Goal: Task Accomplishment & Management: Use online tool/utility

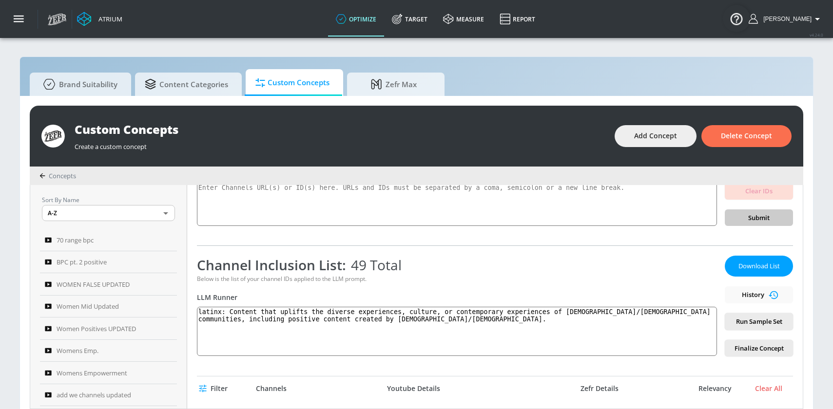
scroll to position [68, 0]
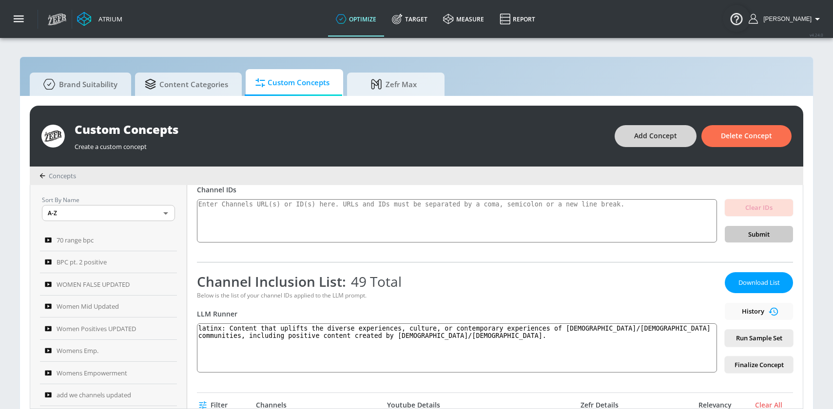
click at [659, 138] on span "Add Concept" at bounding box center [655, 136] width 43 height 12
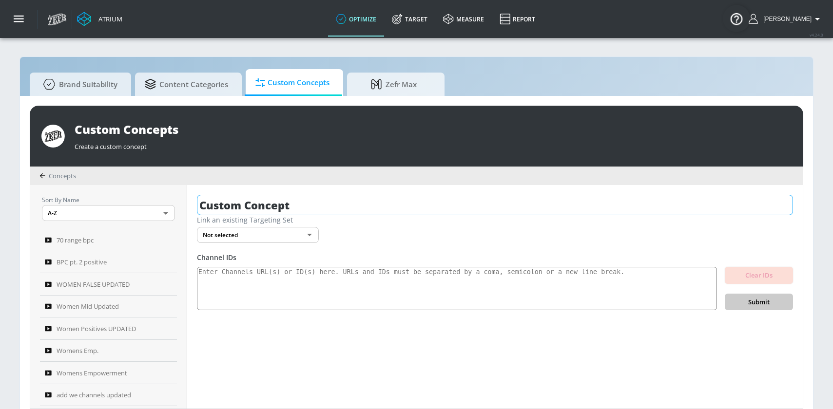
click at [337, 208] on input "Custom Concept" at bounding box center [495, 205] width 596 height 20
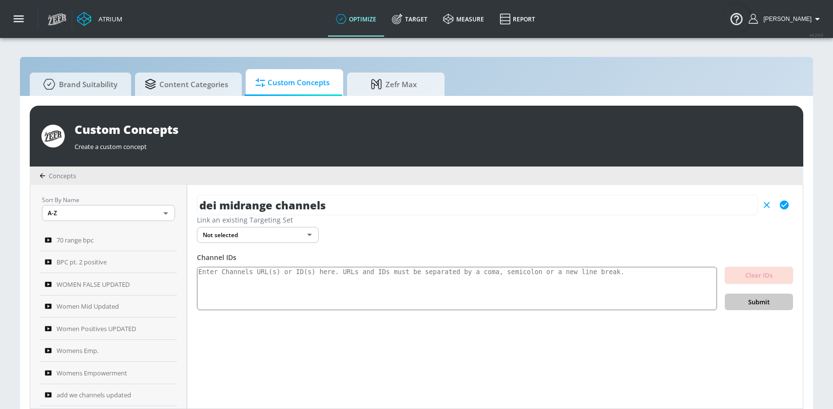
type input "dei midrange channels"
click at [788, 210] on icon "button" at bounding box center [784, 205] width 11 height 11
click at [556, 285] on textarea at bounding box center [457, 289] width 520 height 44
paste textarea "UCcMHAWs974wL9Ojdcleh2Mw UCWHoYRgB_7T5DeB1sSB-n8Q UC_0TwVqeQci5qHQgN27muPA UC4t…"
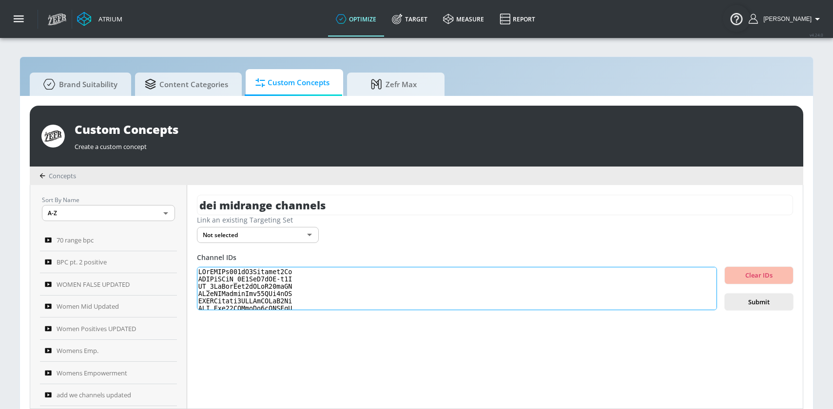
scroll to position [324, 0]
type textarea "UCcMHAWs974wL9Ojdcleh2Mw UCWHoYRgB_7T5DeB1sSB-n8Q UC_0TwVqeQci5qHQgN27muPA UC4t…"
click at [771, 302] on span "Submit" at bounding box center [759, 302] width 53 height 11
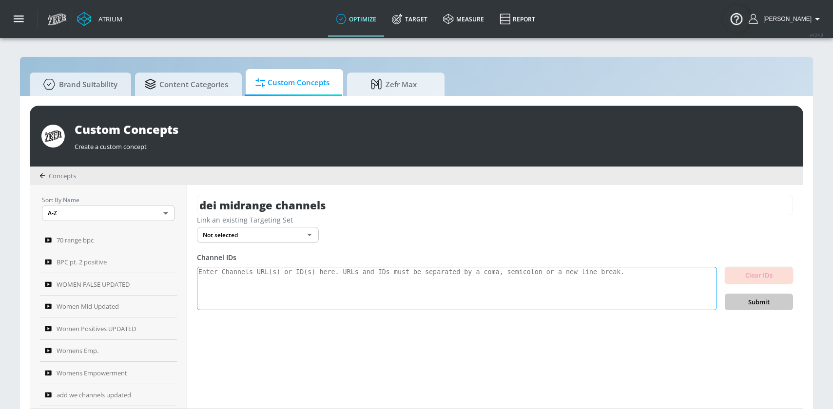
scroll to position [0, 0]
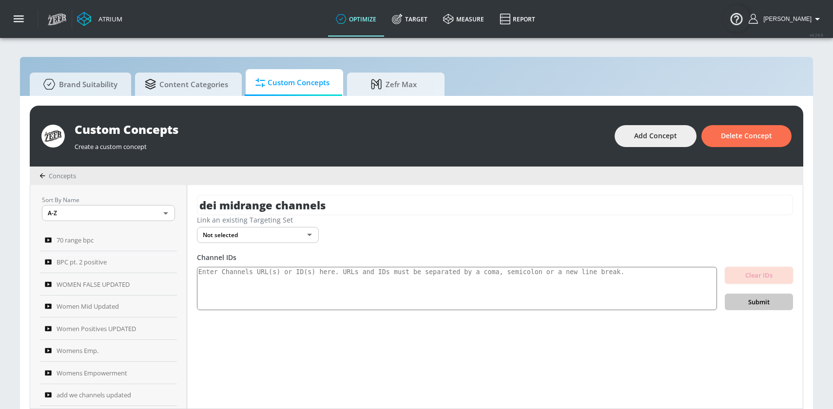
scroll to position [10, 0]
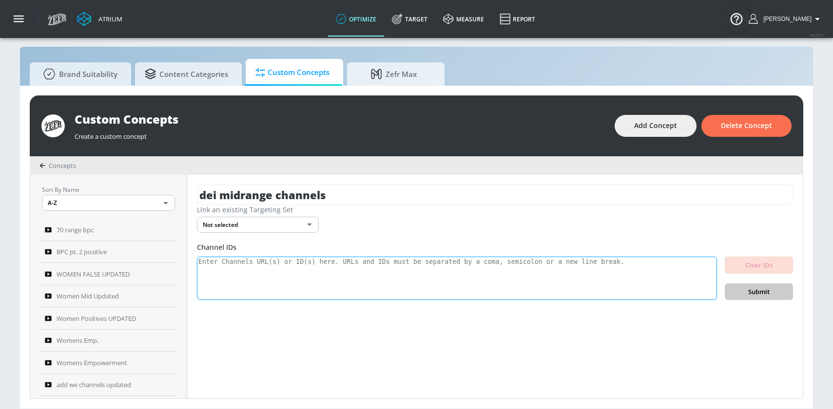
paste textarea "UCcMHAWs974wL9Ojdcleh2Mw UCWHoYRgB_7T5DeB1sSB-n8Q UC_0TwVqeQci5qHQgN27muPA UC4t…"
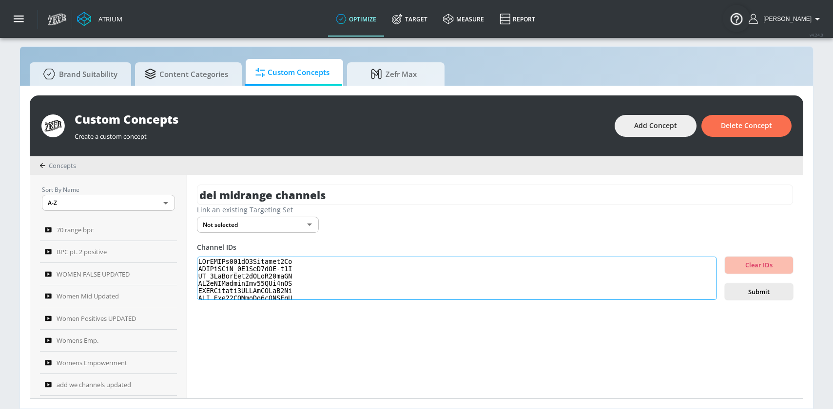
scroll to position [324, 0]
type textarea "UCcMHAWs974wL9Ojdcleh2Mw UCWHoYRgB_7T5DeB1sSB-n8Q UC_0TwVqeQci5qHQgN27muPA UC4t…"
click at [736, 296] on span "Submit" at bounding box center [759, 292] width 53 height 11
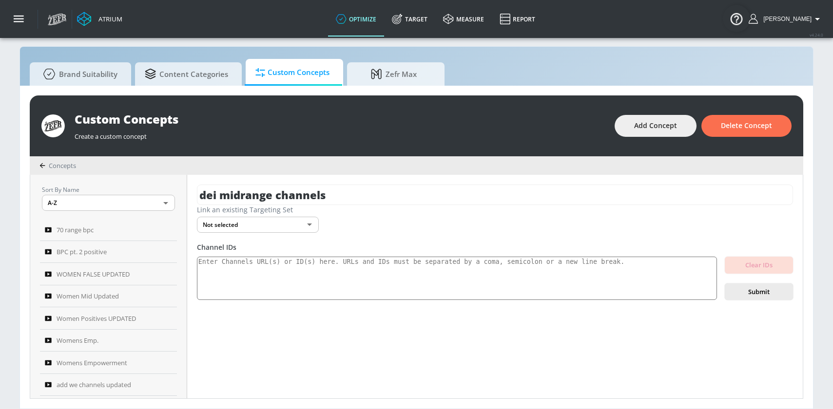
scroll to position [0, 0]
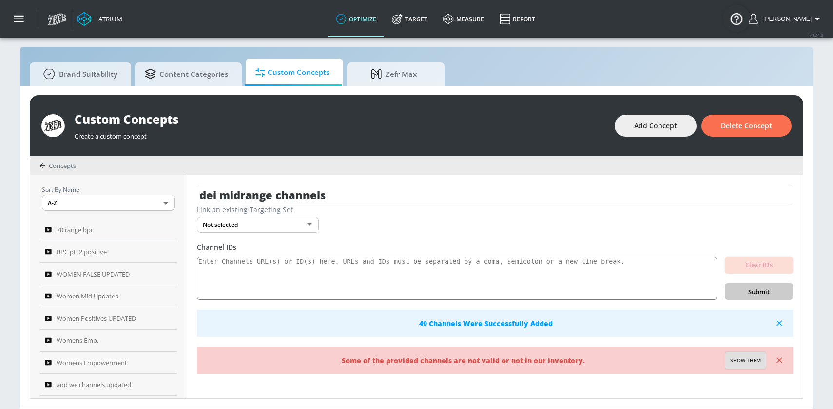
click at [745, 366] on button "Show them" at bounding box center [745, 361] width 40 height 18
type textarea "Invalid channels: UCq5MCajYs0AJ4kLq_wDzA8w"
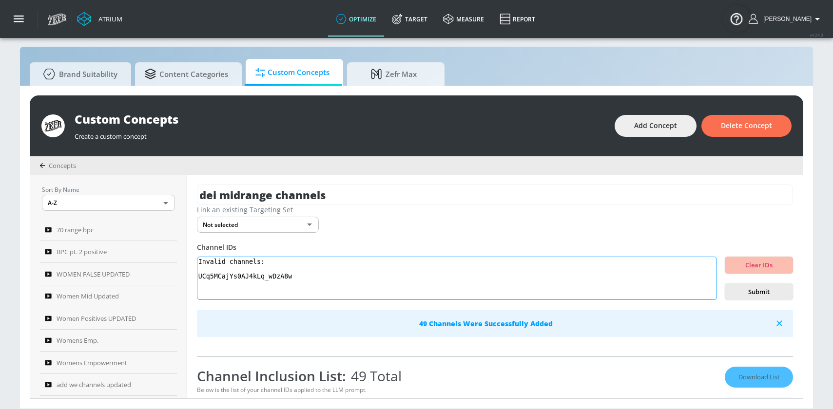
drag, startPoint x: 311, startPoint y: 280, endPoint x: 200, endPoint y: 262, distance: 111.6
click at [200, 262] on div "dei midrange channels Link an existing Targeting Set Not selected none ​ Channe…" at bounding box center [495, 287] width 616 height 224
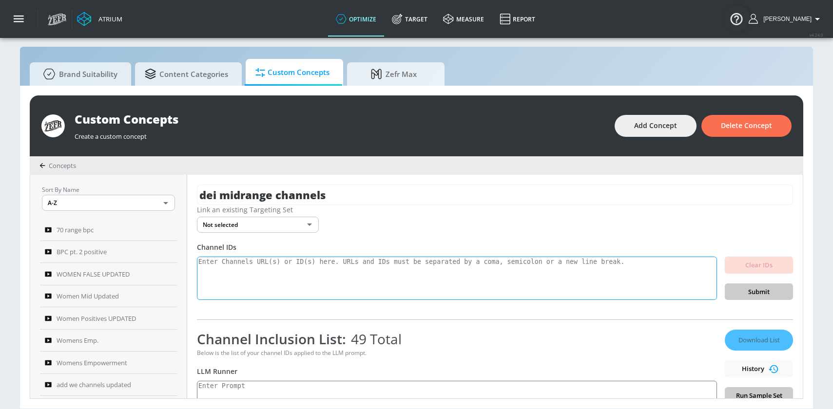
type textarea "Invalid channels: UCq5MCajYs0AJ4kLq_wDzA8w"
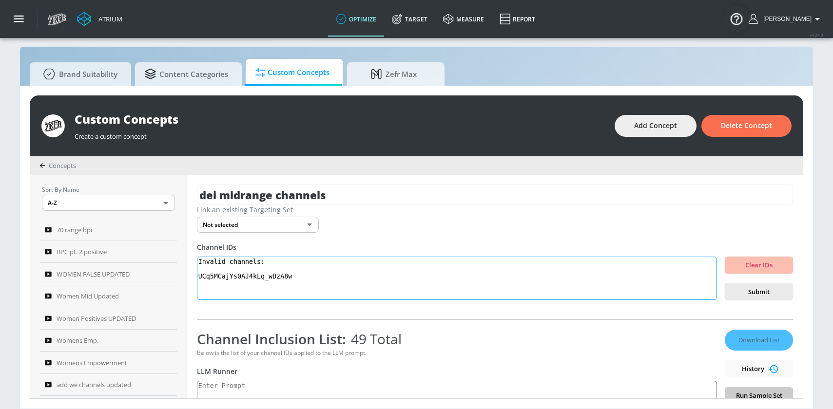
click at [279, 278] on textarea "Invalid channels: UCq5MCajYs0AJ4kLq_wDzA8w" at bounding box center [457, 279] width 520 height 44
drag, startPoint x: 325, startPoint y: 284, endPoint x: 320, endPoint y: 284, distance: 4.9
click at [322, 284] on textarea "Invalid channels: UCq5MCajYs0AJ4kLq_wDzA8w" at bounding box center [457, 279] width 520 height 44
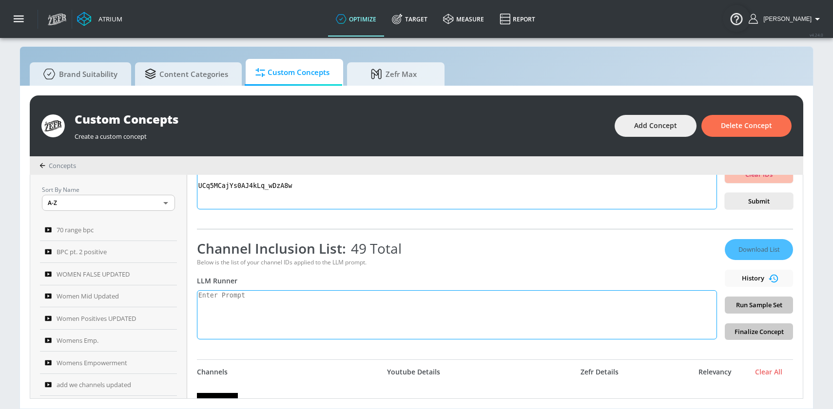
scroll to position [93, 0]
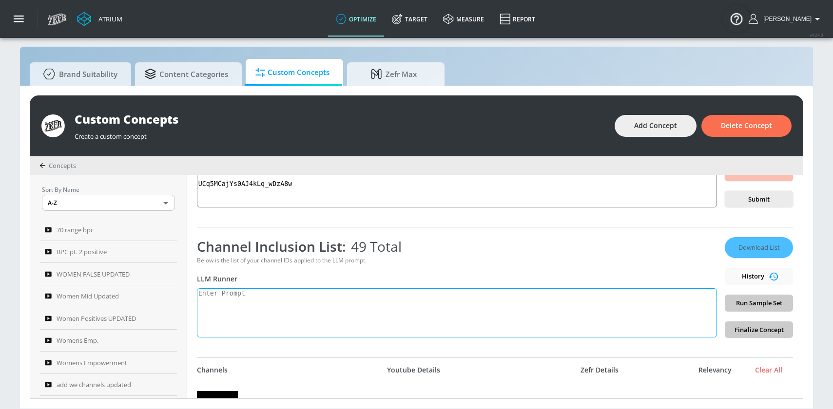
click at [277, 303] on textarea at bounding box center [457, 313] width 520 height 49
click at [300, 301] on textarea at bounding box center [457, 313] width 520 height 49
paste textarea ""latinx": "Content that uplifts the diverse experiences, culture, or contempora…"
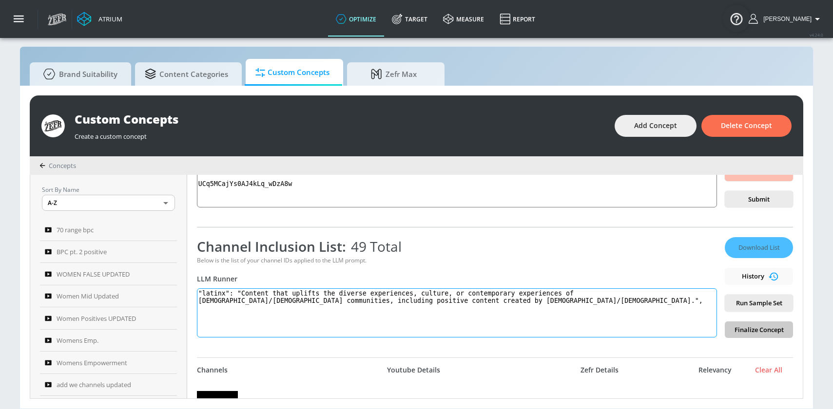
click at [233, 291] on textarea ""latinx": "Content that uplifts the diverse experiences, culture, or contempora…" at bounding box center [457, 313] width 520 height 49
click at [206, 290] on textarea ""latinx: "Content that uplifts the diverse experiences, culture, or contemporar…" at bounding box center [457, 313] width 520 height 49
click at [206, 292] on textarea ""latinx: "Content that uplifts the diverse experiences, culture, or contemporar…" at bounding box center [457, 313] width 520 height 49
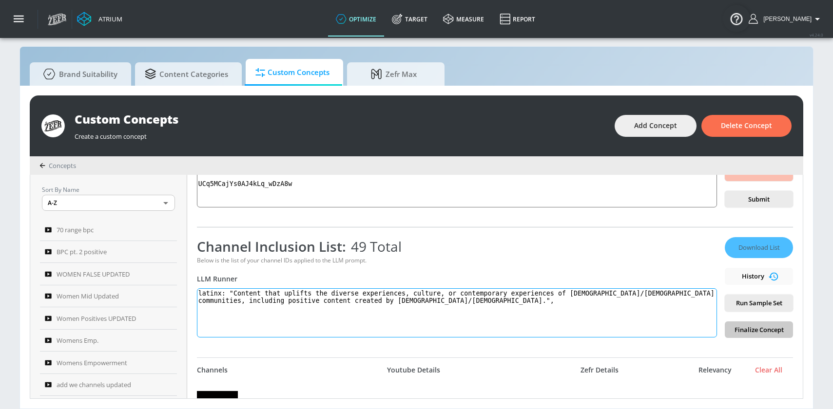
click at [240, 294] on textarea "latinx: "Content that uplifts the diverse experiences, culture, or contemporary…" at bounding box center [457, 313] width 520 height 49
click at [237, 294] on textarea "latinx: "Content that uplifts the diverse experiences, culture, or contemporary…" at bounding box center [457, 313] width 520 height 49
click at [432, 303] on textarea "latinx: Content that uplifts the diverse experiences, culture, or contemporary …" at bounding box center [457, 313] width 520 height 49
type textarea "latinx: Content that uplifts the diverse experiences, culture, or contemporary …"
click at [780, 303] on button "Run Sample Set" at bounding box center [759, 303] width 68 height 17
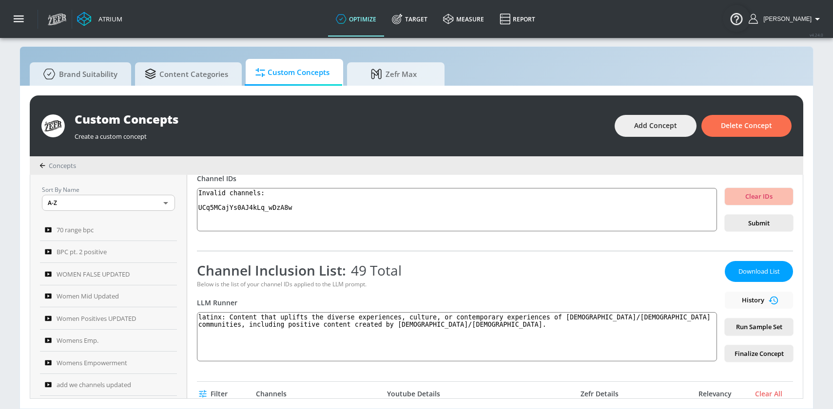
scroll to position [0, 0]
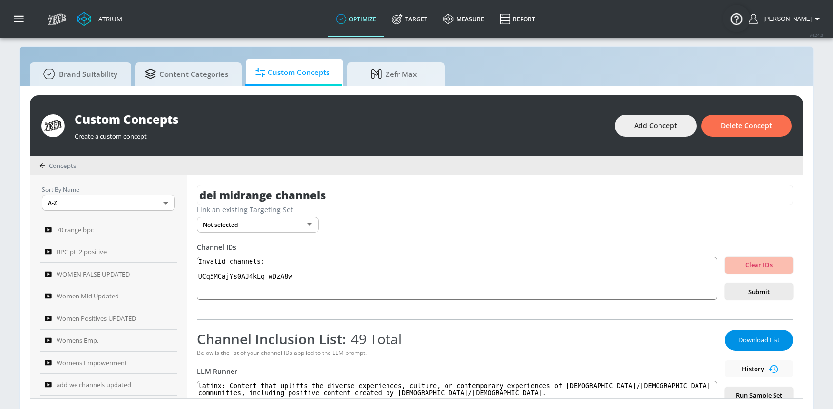
click at [742, 340] on span "Download List" at bounding box center [759, 340] width 49 height 11
click at [645, 130] on span "Add Concept" at bounding box center [655, 126] width 43 height 12
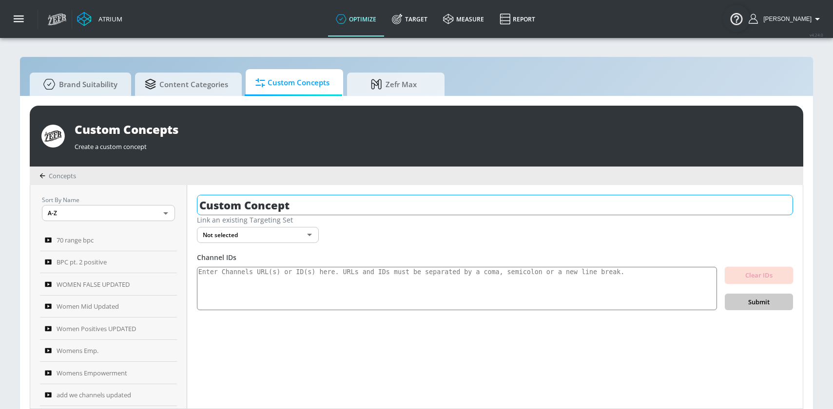
click at [393, 214] on input "Custom Concept" at bounding box center [495, 205] width 596 height 20
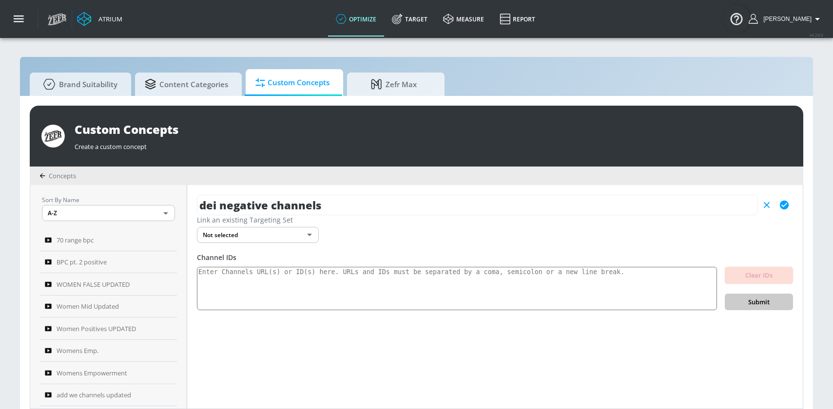
type input "dei negative channels"
click at [783, 208] on icon "button" at bounding box center [784, 205] width 9 height 9
click at [514, 287] on textarea at bounding box center [457, 289] width 520 height 44
paste textarea "UCymaXhh-sswfbEbYO4pBwuA UC-uKbuPCozpgiaDeDMFaX_w UCHPJnk4kMcliZtWgH1hKaXw UCxZ…"
type textarea "UCymaXhh-sswfbEbYO4pBwuA UC-uKbuPCozpgiaDeDMFaX_w UCHPJnk4kMcliZtWgH1hKaXw UCxZ…"
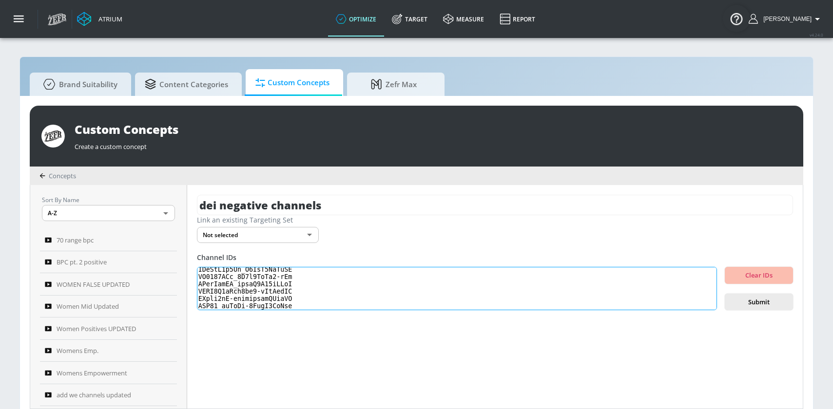
scroll to position [325, 0]
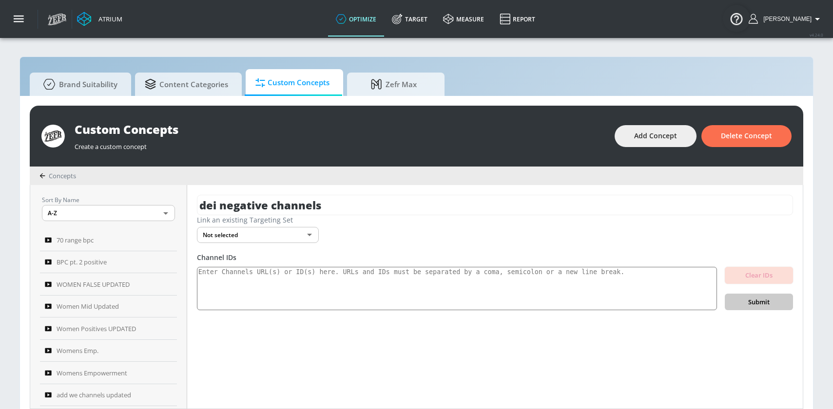
scroll to position [10, 0]
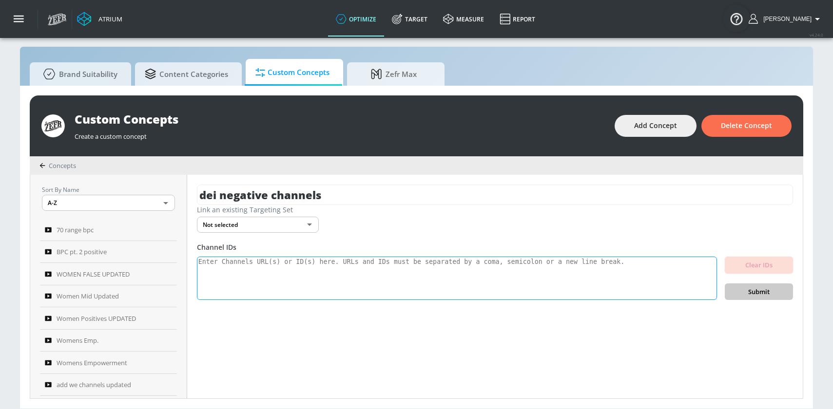
click at [482, 296] on textarea at bounding box center [457, 279] width 520 height 44
paste textarea "UCymaXhh-sswfbEbYO4pBwuA UC-uKbuPCozpgiaDeDMFaX_w UCHPJnk4kMcliZtWgH1hKaXw UCxZ…"
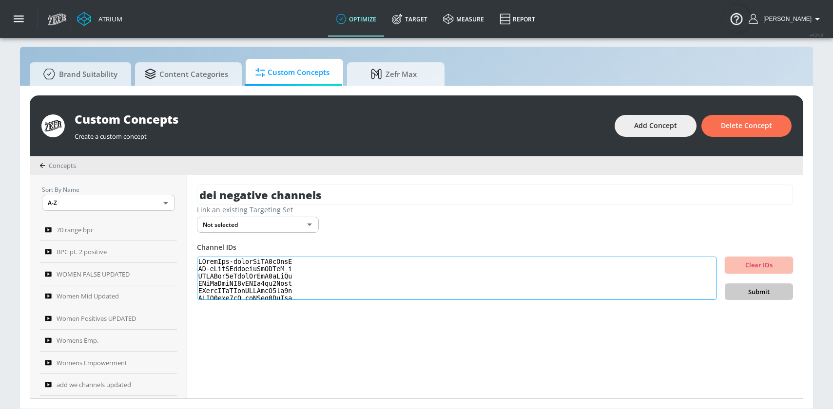
scroll to position [324, 0]
type textarea "UCymaXhh-sswfbEbYO4pBwuA UC-uKbuPCozpgiaDeDMFaX_w UCHPJnk4kMcliZtWgH1hKaXw UCxZ…"
click at [771, 295] on span "Submit" at bounding box center [759, 292] width 53 height 11
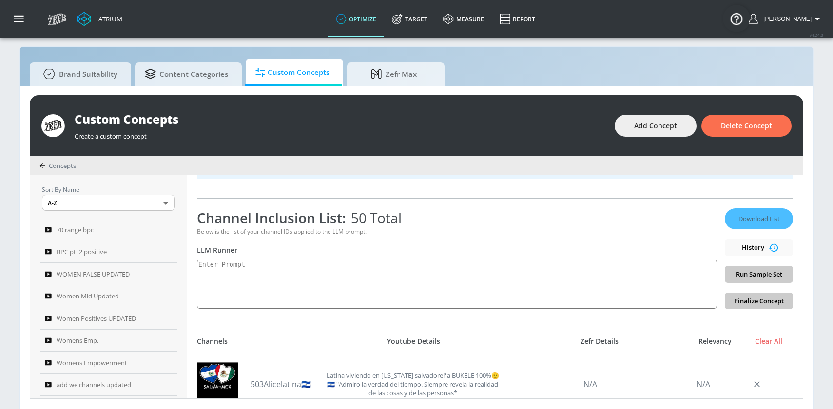
scroll to position [164, 0]
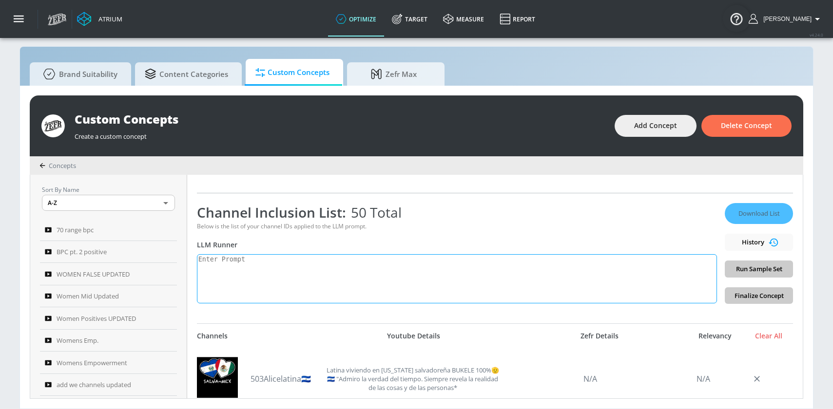
click at [503, 280] on textarea at bounding box center [457, 278] width 520 height 49
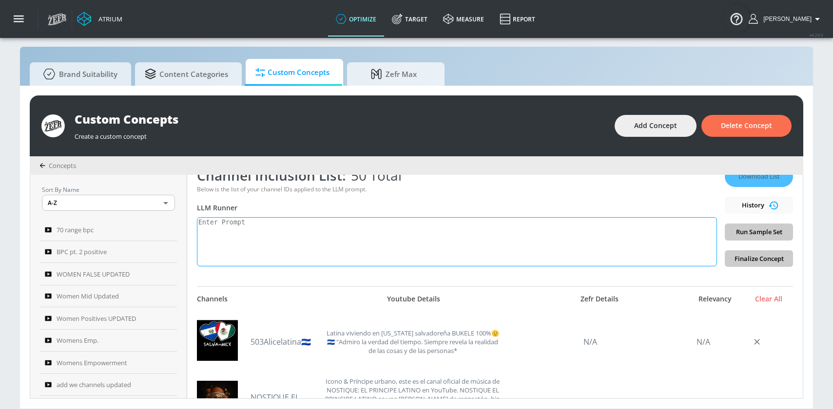
scroll to position [127, 0]
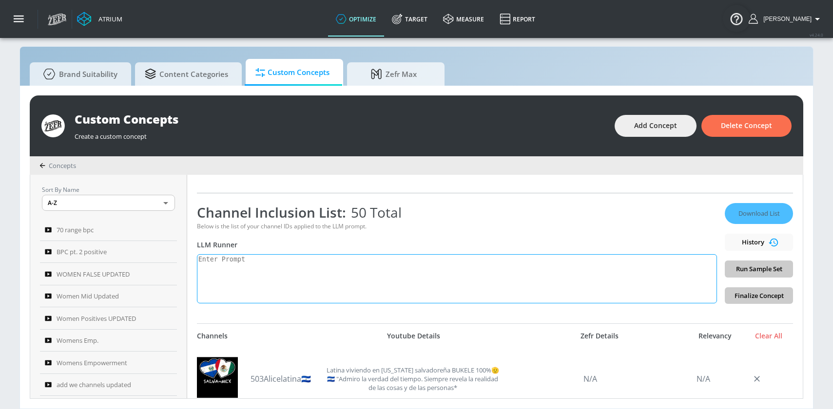
click at [312, 255] on textarea at bounding box center [457, 278] width 520 height 49
paste textarea ""latinx": "Content that uplifts the diverse experiences, culture, or contempora…"
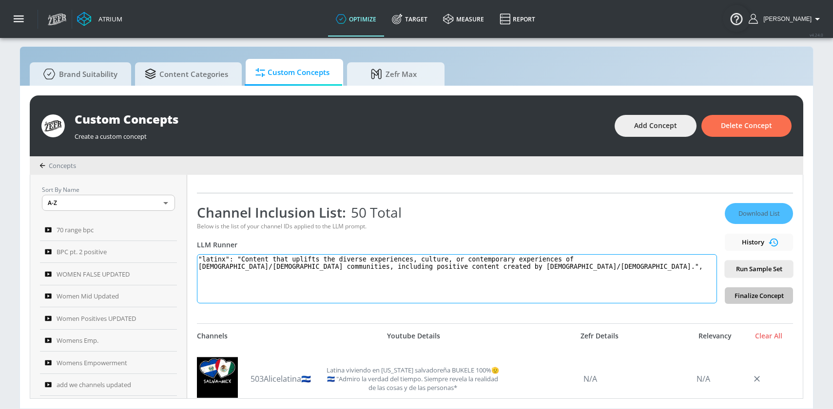
click at [206, 257] on textarea ""latinx": "Content that uplifts the diverse experiences, culture, or contempora…" at bounding box center [457, 278] width 520 height 49
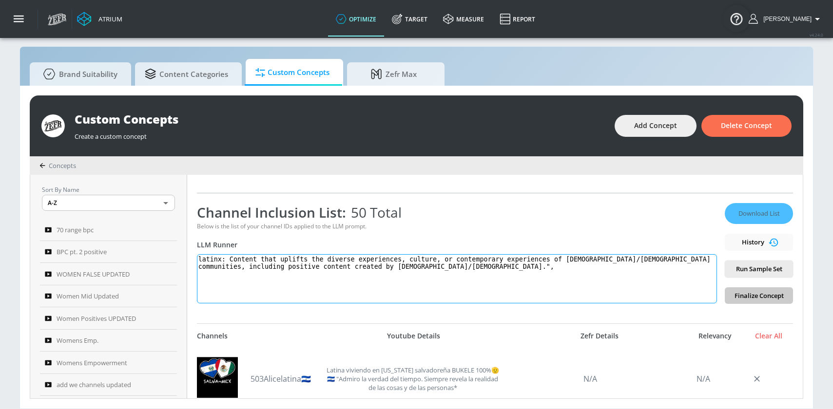
click at [428, 268] on textarea "latinx: Content that uplifts the diverse experiences, culture, or contemporary …" at bounding box center [457, 278] width 520 height 49
type textarea "latinx: Content that uplifts the diverse experiences, culture, or contemporary …"
click at [773, 270] on span "Run Sample Set" at bounding box center [759, 269] width 53 height 11
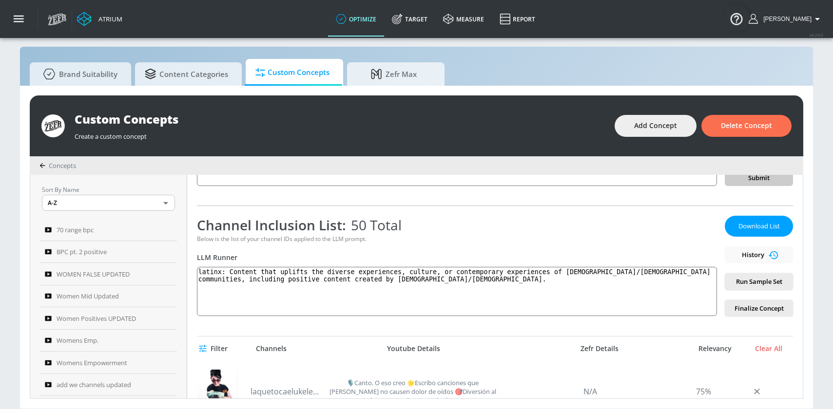
scroll to position [114, 0]
